Goal: Communication & Community: Share content

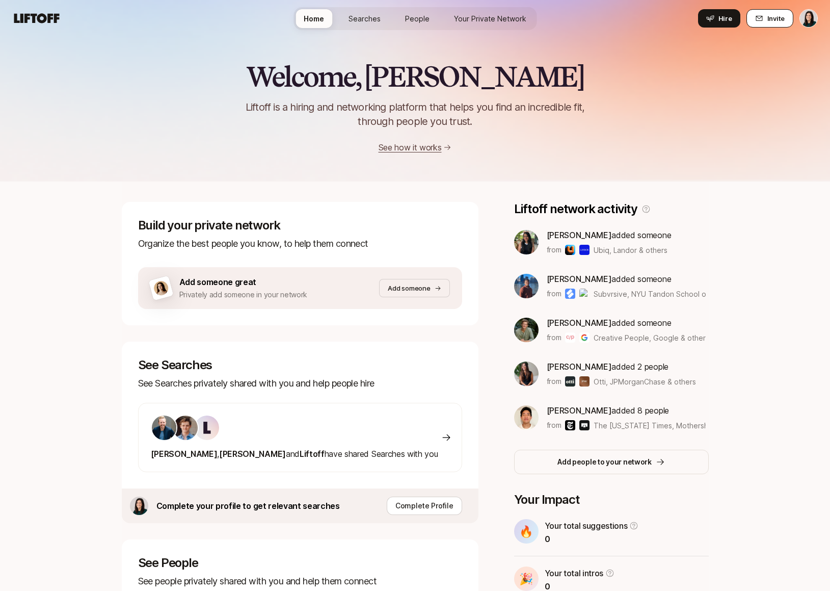
click at [755, 22] on button "Invite" at bounding box center [770, 18] width 47 height 18
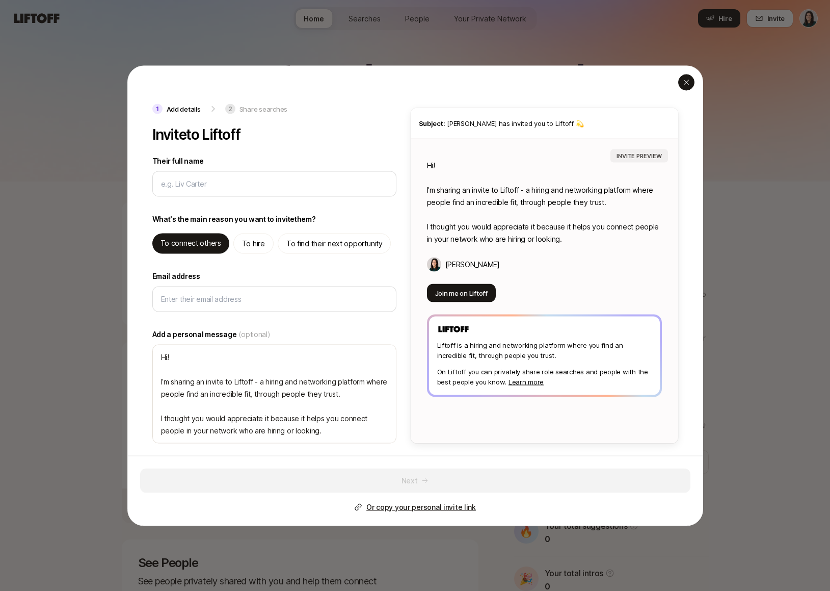
type textarea "x"
click at [686, 80] on icon "button" at bounding box center [686, 82] width 8 height 8
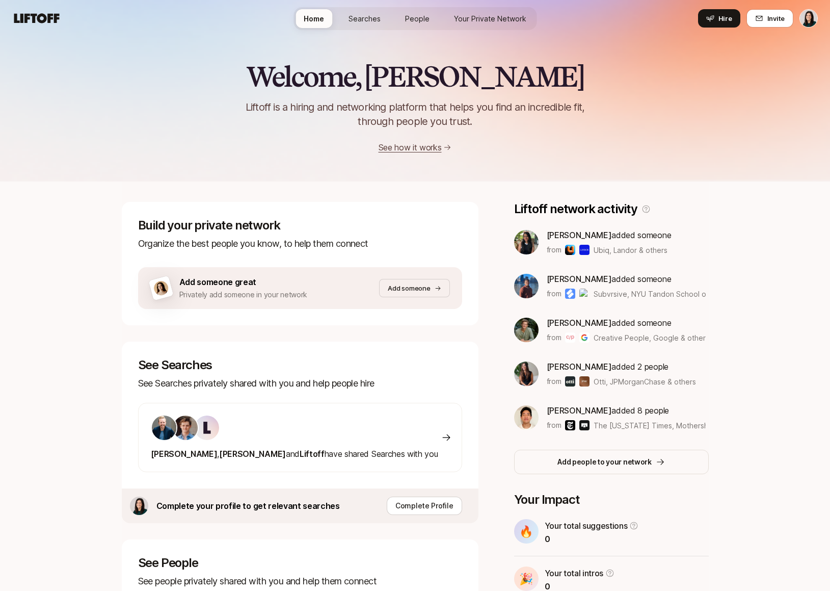
click at [379, 14] on span "Searches" at bounding box center [365, 18] width 32 height 11
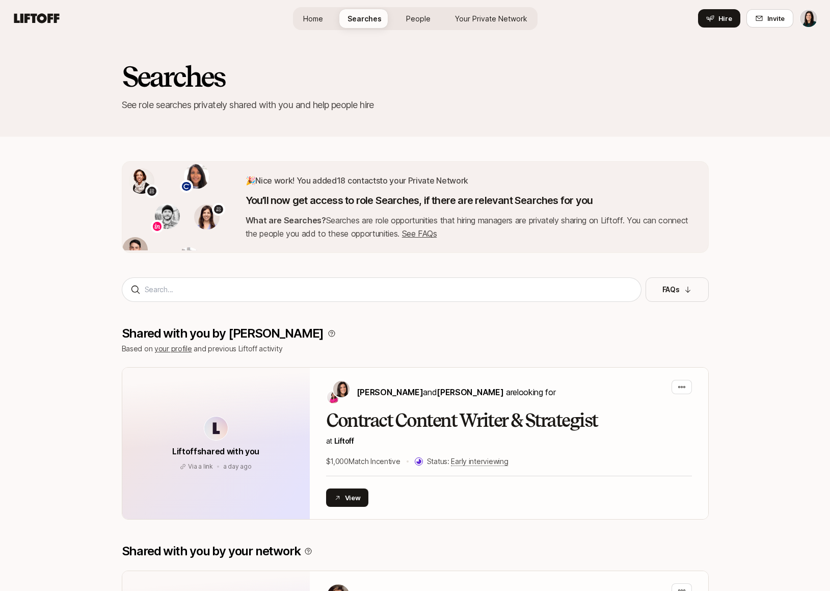
click at [437, 237] on link "See FAQs" at bounding box center [419, 233] width 35 height 10
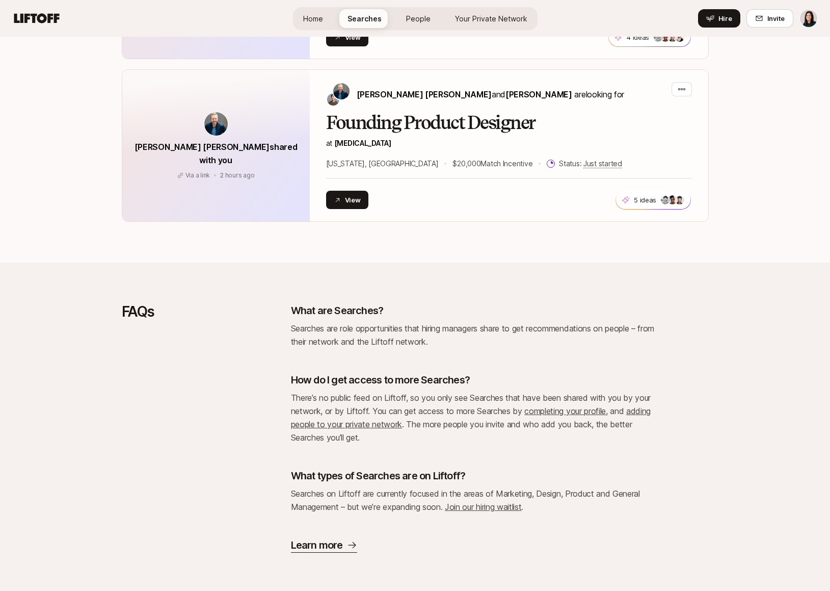
scroll to position [666, 0]
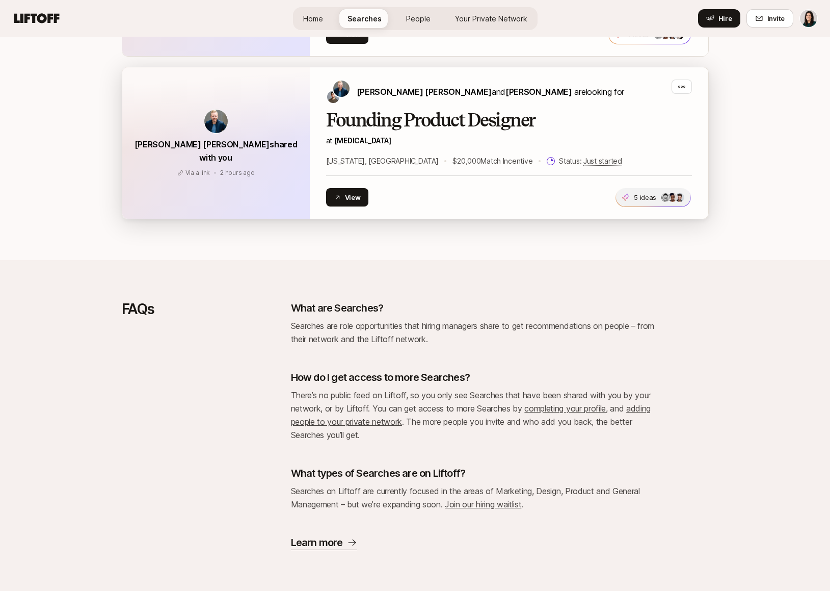
click at [633, 197] on span "5 ideas +2" at bounding box center [653, 197] width 74 height 18
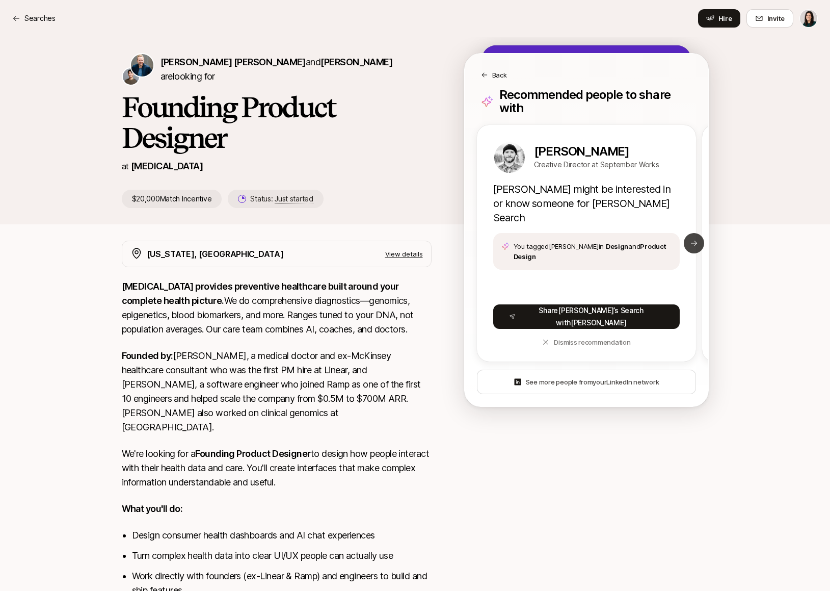
click at [692, 239] on icon at bounding box center [694, 243] width 8 height 8
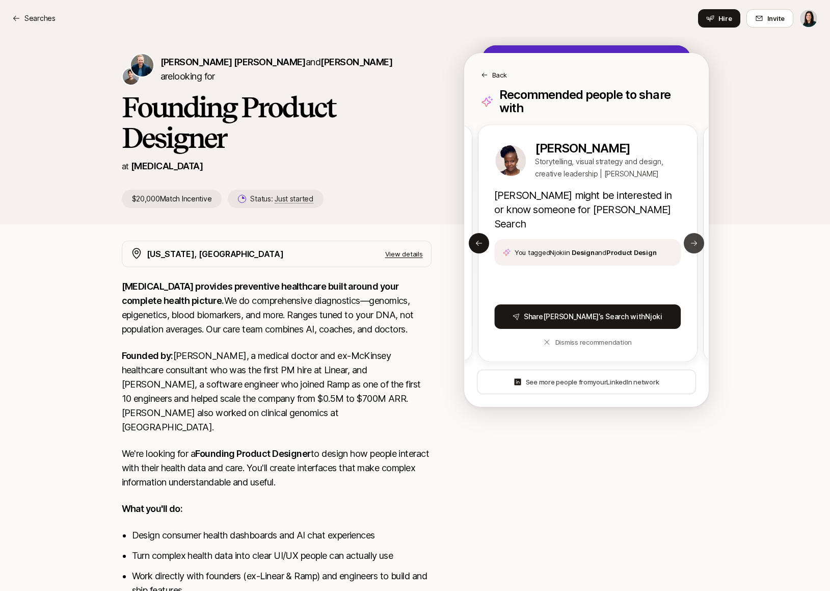
click at [692, 239] on icon at bounding box center [694, 243] width 8 height 8
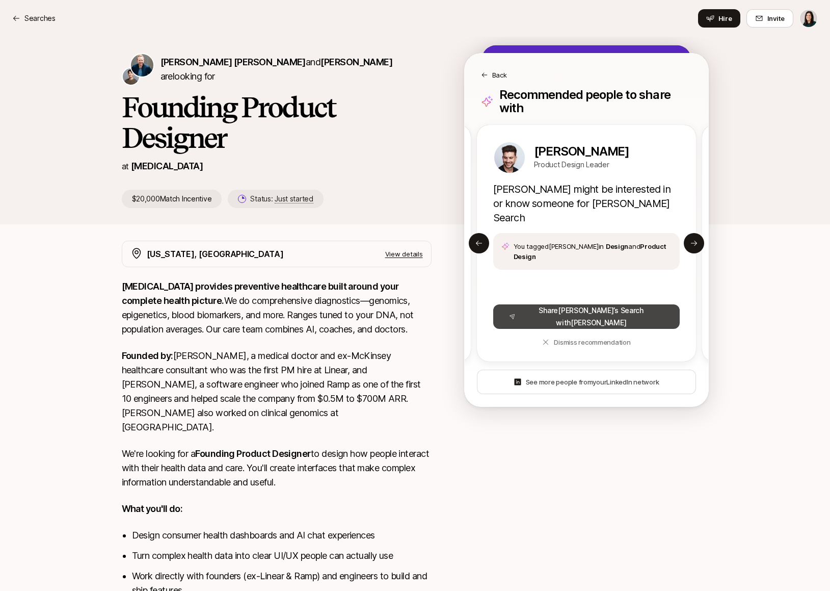
click at [600, 305] on button "Share Sagan ’s Search with Andrew" at bounding box center [586, 316] width 186 height 24
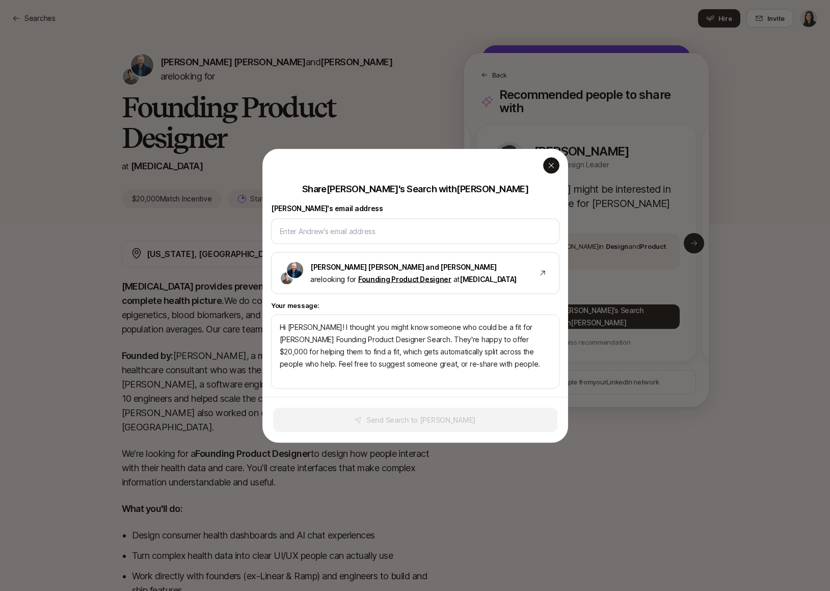
click at [554, 167] on icon "button" at bounding box center [551, 165] width 8 height 8
type textarea "Hi Andrew! I thought you might know someone who could be a fit for Sagan’s Foun…"
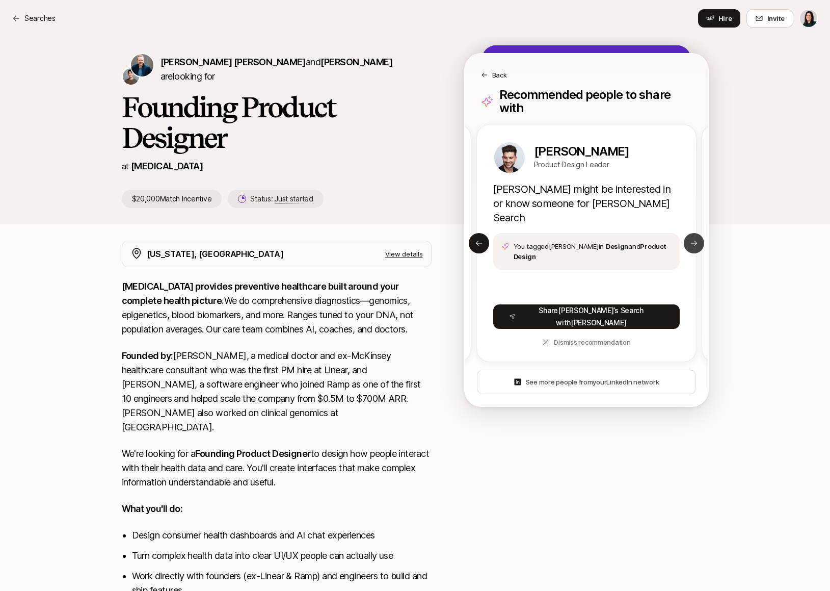
click at [687, 241] on button "Next slide" at bounding box center [694, 243] width 20 height 20
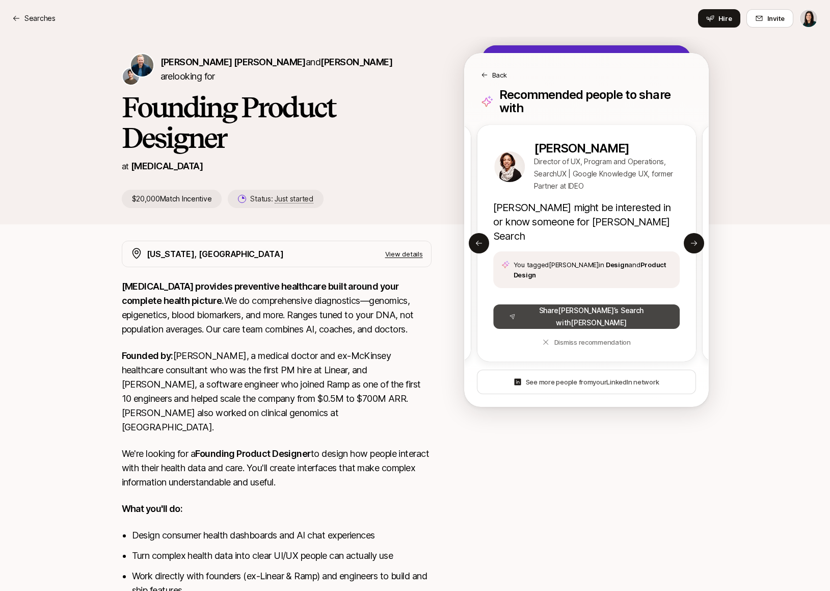
click at [632, 304] on button "Share Sagan ’s Search with Melanie" at bounding box center [586, 316] width 186 height 24
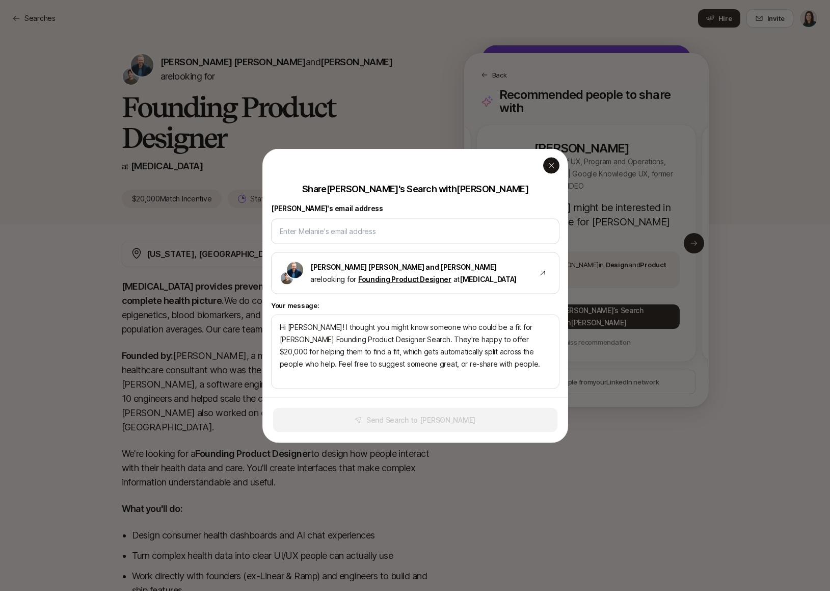
click at [555, 168] on div "button" at bounding box center [551, 165] width 16 height 16
type textarea "x"
type textarea "Hi Melanie! I thought you might know someone who could be a fit for Sagan’s Fou…"
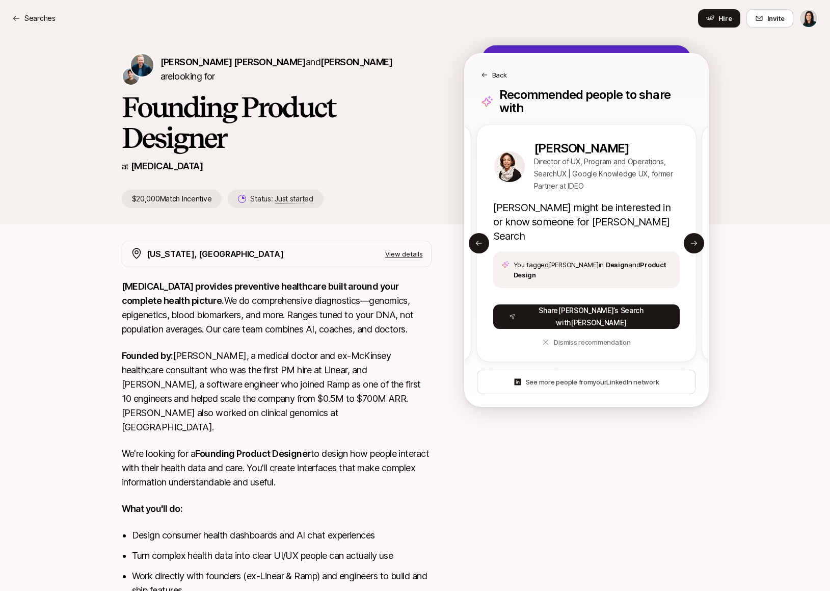
click at [747, 87] on div "Sagan Schultz and David Deng are looking for Founding Product Designer at SONAT…" at bounding box center [415, 131] width 830 height 188
